Goal: Find specific page/section: Find specific page/section

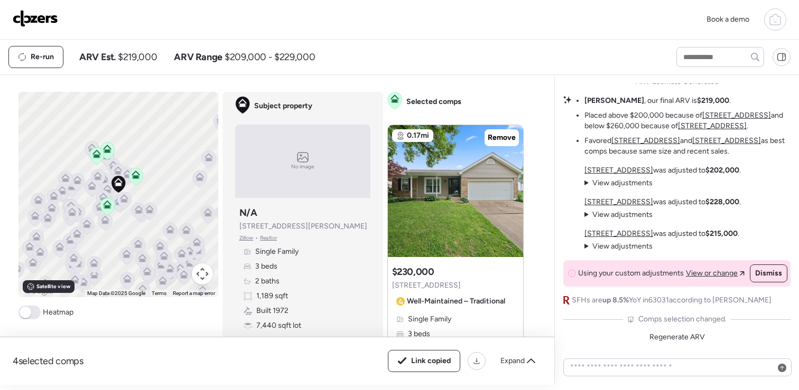
click at [41, 15] on img at bounding box center [35, 18] width 45 height 17
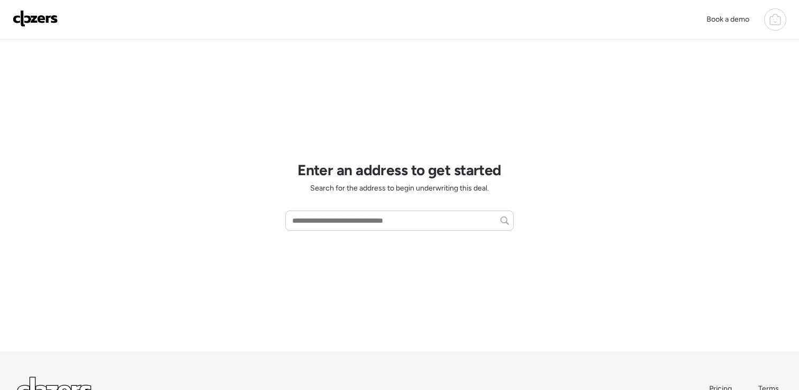
click at [778, 16] on icon at bounding box center [775, 20] width 11 height 8
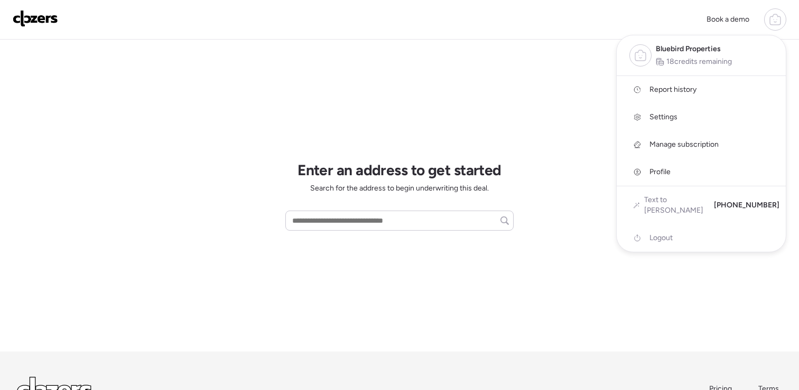
click at [686, 88] on span "Report history" at bounding box center [672, 90] width 47 height 11
